Goal: Task Accomplishment & Management: Use online tool/utility

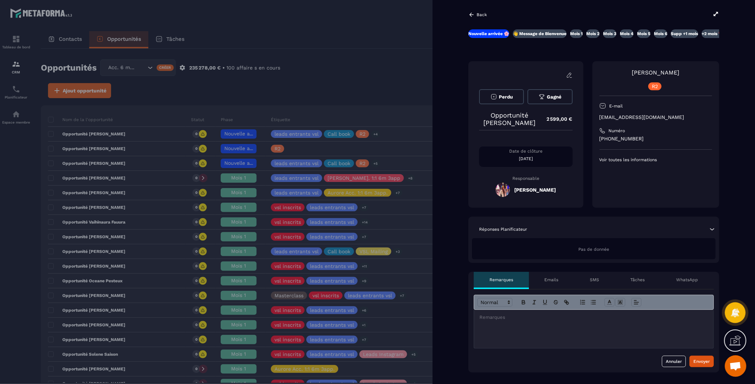
click at [344, 52] on div at bounding box center [377, 192] width 755 height 384
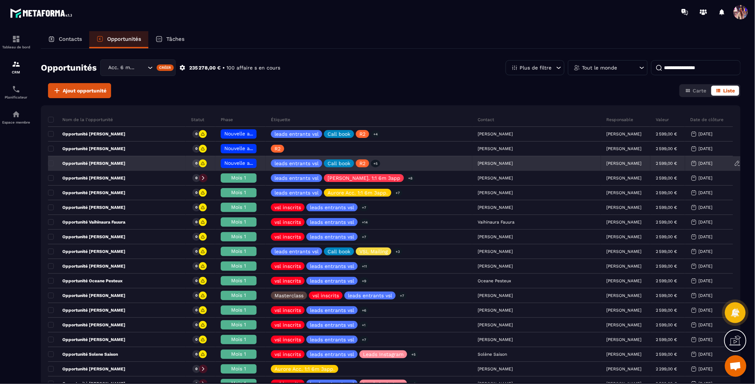
click at [601, 166] on div "[PERSON_NAME]" at bounding box center [625, 164] width 49 height 14
click at [607, 163] on p "[PERSON_NAME]" at bounding box center [624, 163] width 35 height 5
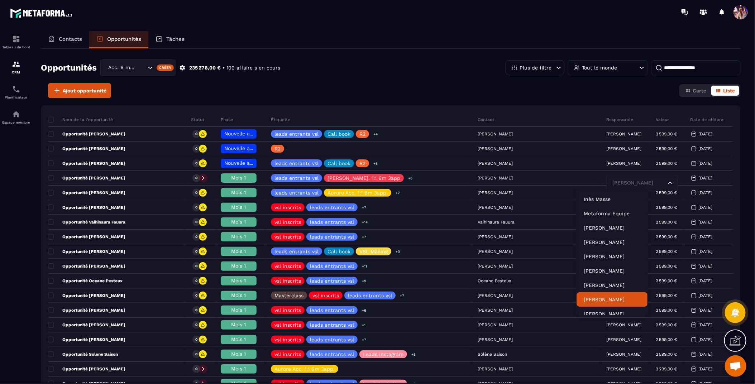
click at [609, 300] on p "[PERSON_NAME]" at bounding box center [612, 299] width 57 height 7
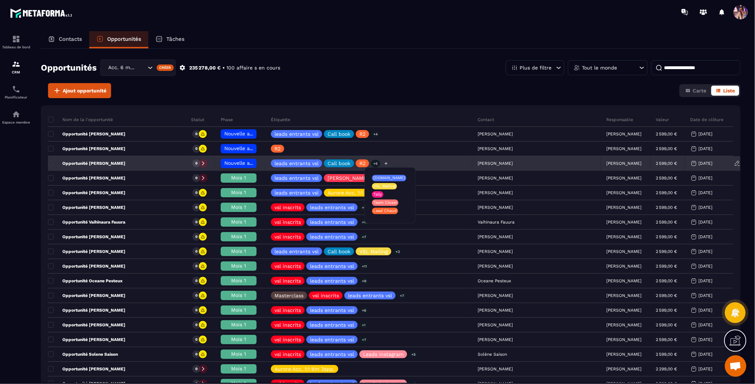
click at [389, 163] on icon at bounding box center [386, 163] width 5 height 5
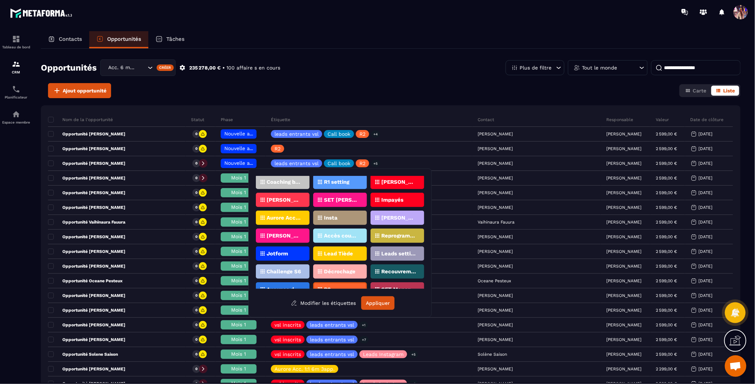
scroll to position [112, 0]
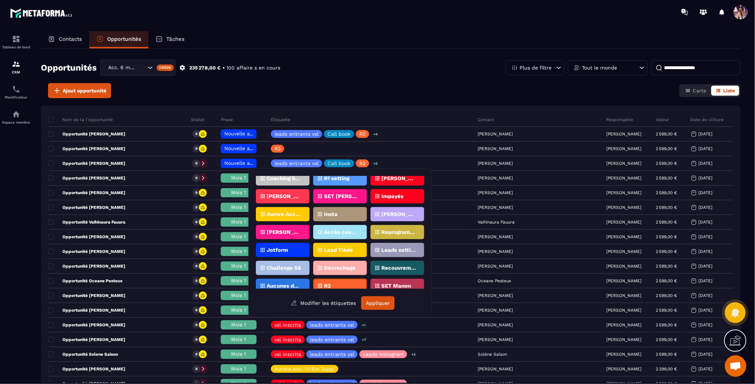
click at [289, 234] on p "[PERSON_NAME]. 1:1 6m 3app." at bounding box center [284, 232] width 35 height 5
click at [384, 306] on button "Appliquer" at bounding box center [377, 303] width 33 height 14
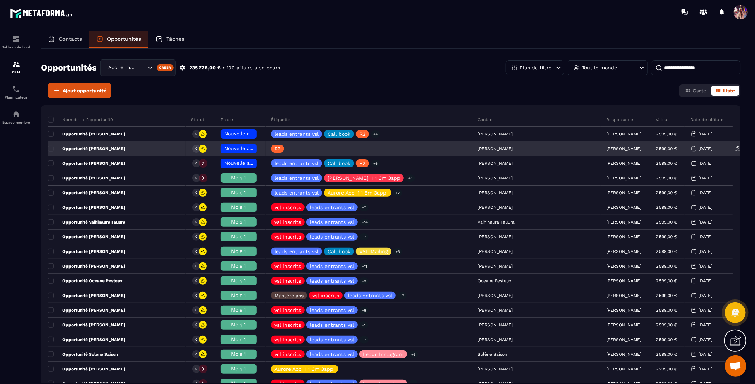
click at [607, 149] on p "[PERSON_NAME]" at bounding box center [624, 148] width 35 height 5
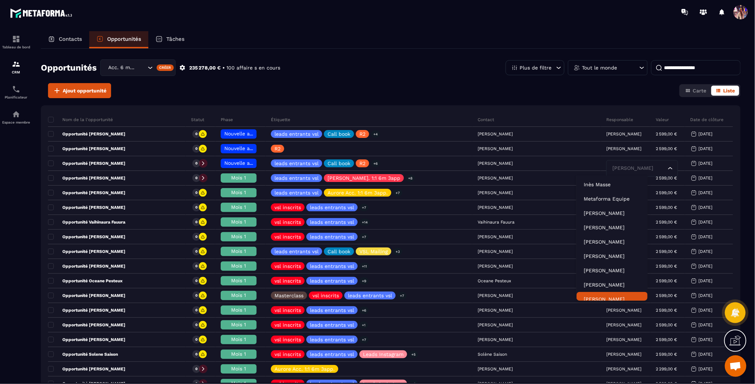
scroll to position [5, 0]
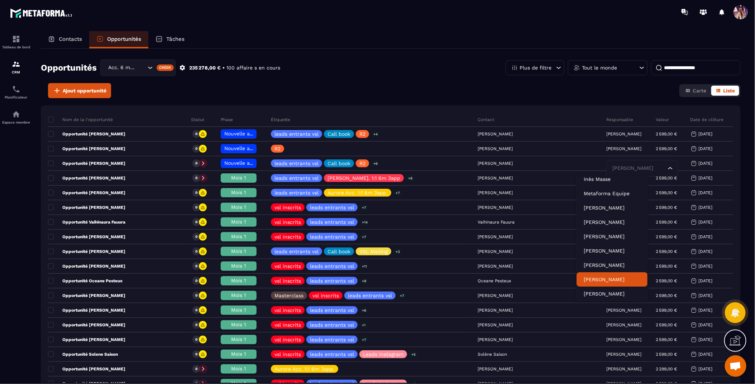
click at [609, 282] on p "[PERSON_NAME]" at bounding box center [612, 279] width 57 height 7
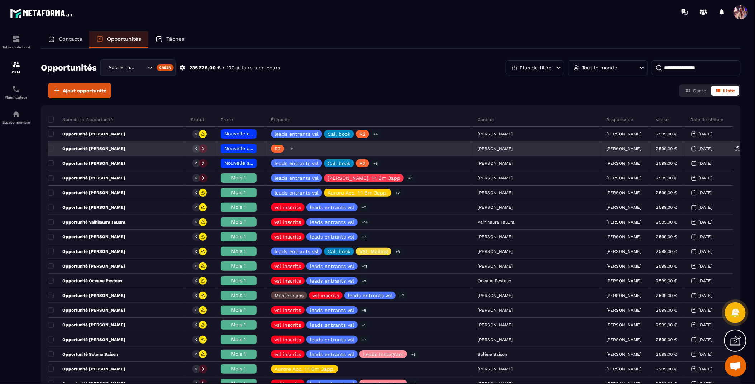
click at [294, 150] on icon at bounding box center [292, 149] width 5 height 5
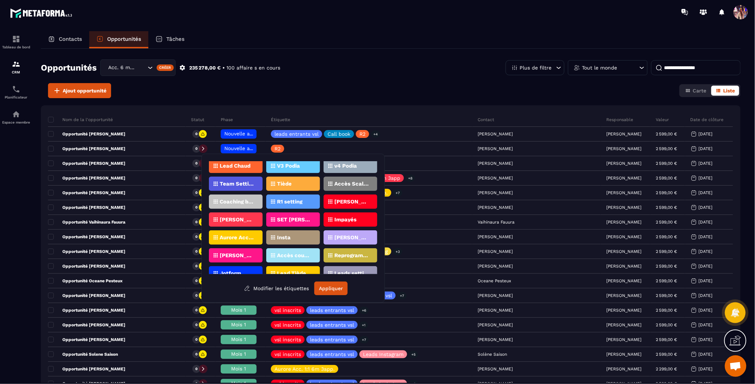
scroll to position [80, 0]
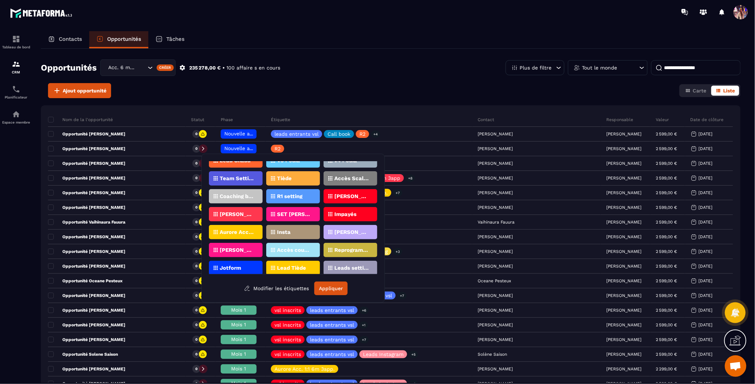
click at [243, 251] on p "[PERSON_NAME]. 1:1 6m 3app." at bounding box center [237, 250] width 35 height 5
click at [331, 291] on button "Appliquer" at bounding box center [330, 289] width 33 height 14
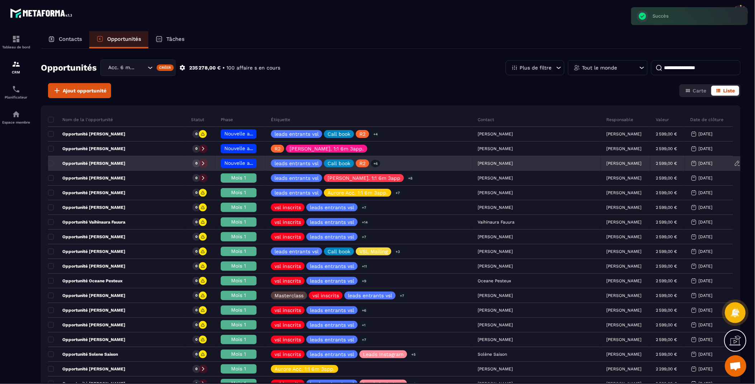
click at [509, 162] on div "[PERSON_NAME]" at bounding box center [537, 164] width 129 height 14
